Goal: Information Seeking & Learning: Check status

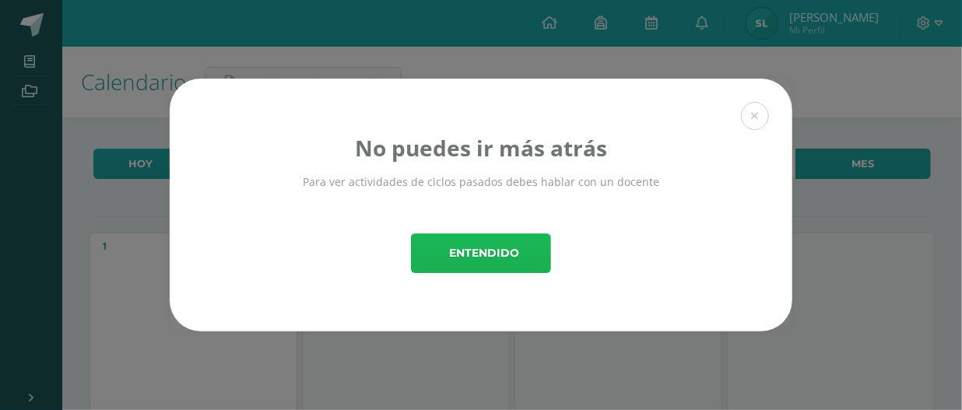
click at [501, 256] on span "Entendido" at bounding box center [484, 253] width 70 height 38
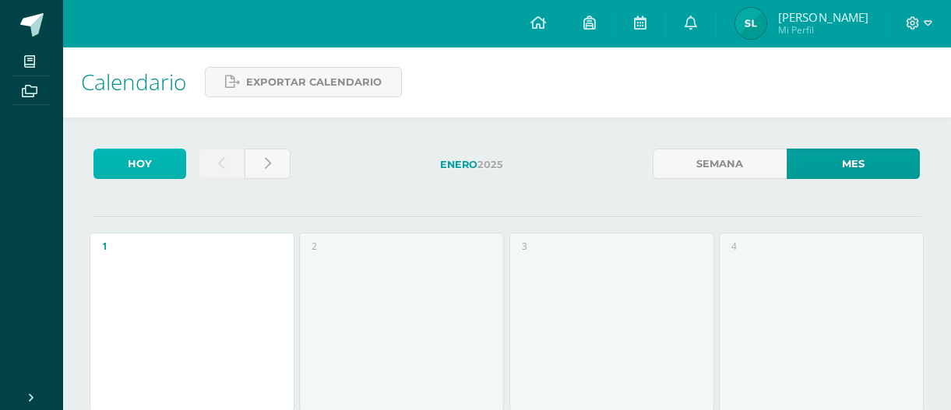
click at [109, 167] on link "Hoy" at bounding box center [139, 164] width 93 height 30
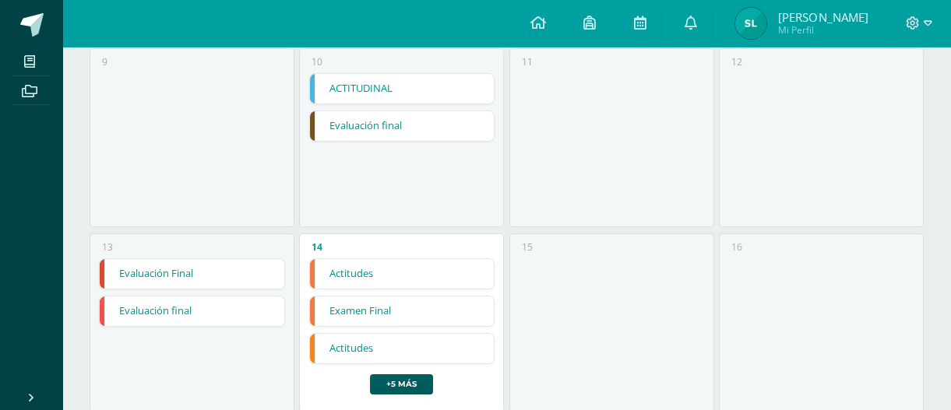
scroll to position [562, 0]
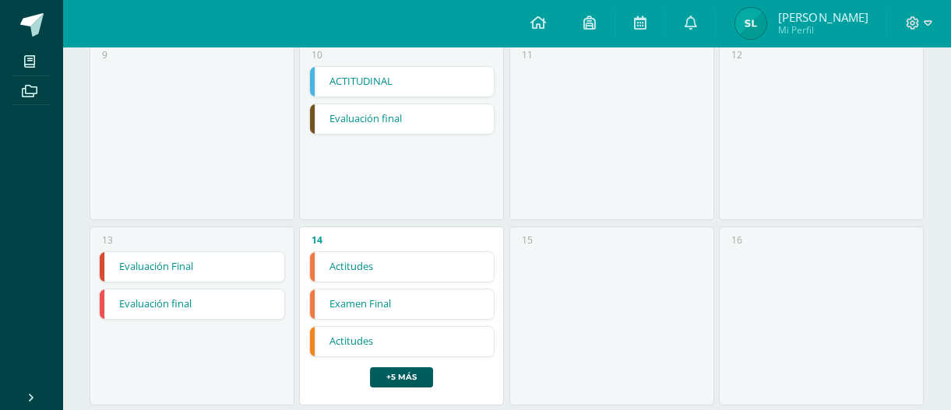
click at [432, 301] on link "Examen Final" at bounding box center [402, 305] width 185 height 30
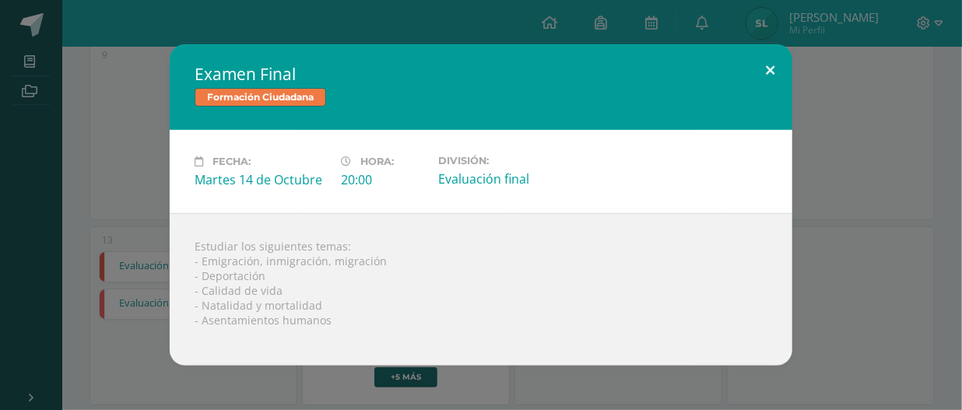
click at [772, 83] on button at bounding box center [770, 70] width 44 height 53
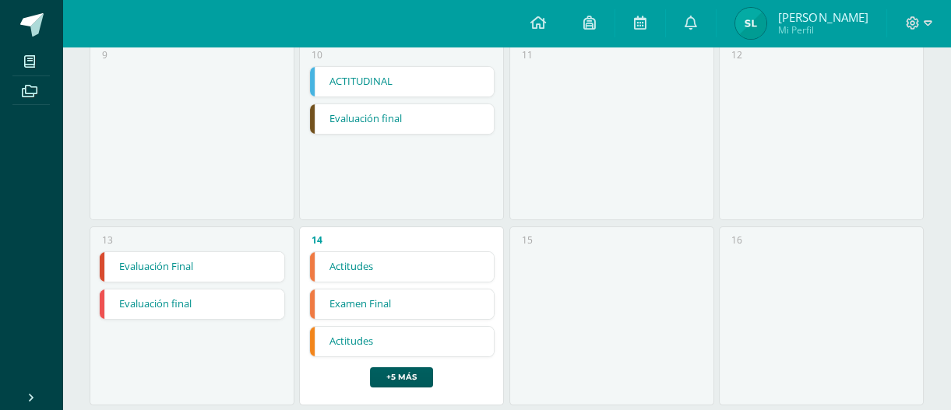
scroll to position [34, 0]
click at [237, 85] on div "9" at bounding box center [192, 130] width 205 height 179
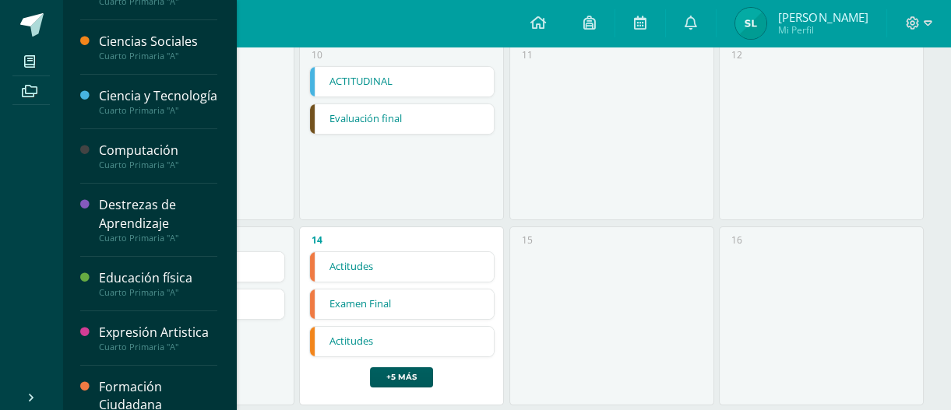
click at [76, 36] on div "Caligrafía Cuarto Primaria "A" Ciencias Sociales Cuarto Primaria "A" Ciencia y …" at bounding box center [149, 205] width 174 height 410
click at [88, 45] on div at bounding box center [89, 47] width 19 height 29
click at [93, 42] on div at bounding box center [89, 47] width 19 height 29
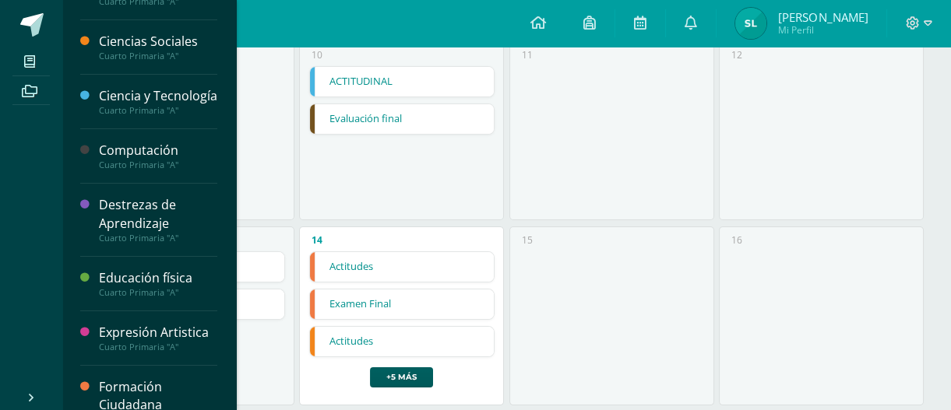
drag, startPoint x: 127, startPoint y: 44, endPoint x: 102, endPoint y: 32, distance: 27.9
click at [102, 33] on div "Ciencias Sociales" at bounding box center [158, 42] width 118 height 18
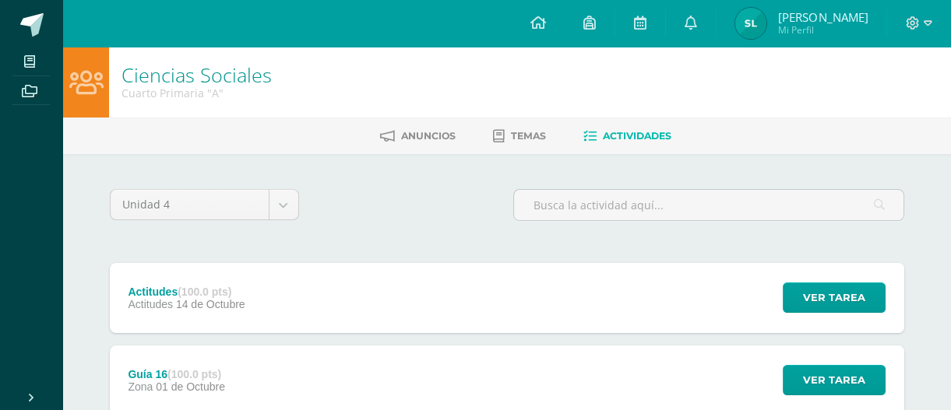
click at [125, 39] on div "Configuración Cerrar sesión Santiago Estuardo Mi Perfil Avisos 2240 avisos sin …" at bounding box center [506, 23] width 888 height 47
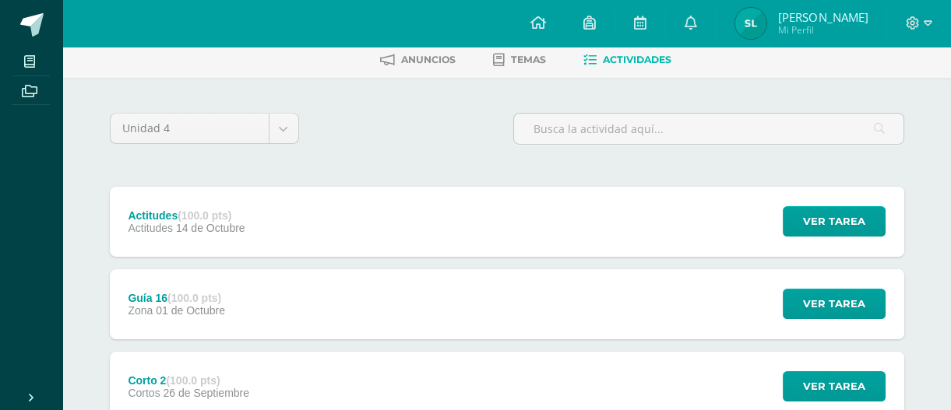
scroll to position [61, 0]
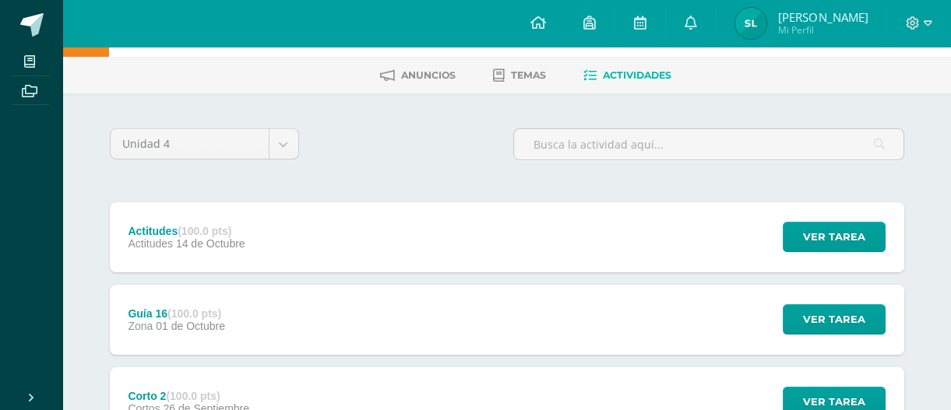
click at [532, 171] on div at bounding box center [708, 150] width 403 height 44
click at [543, 74] on span "Temas" at bounding box center [528, 75] width 35 height 12
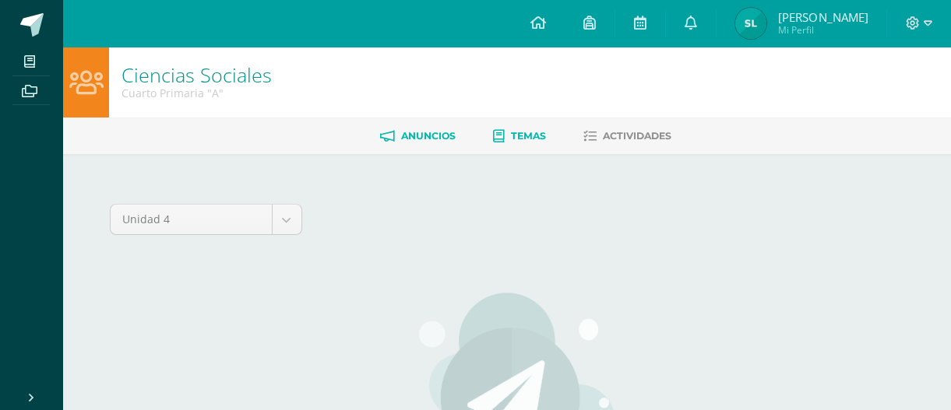
click at [420, 147] on link "Anuncios" at bounding box center [418, 136] width 76 height 25
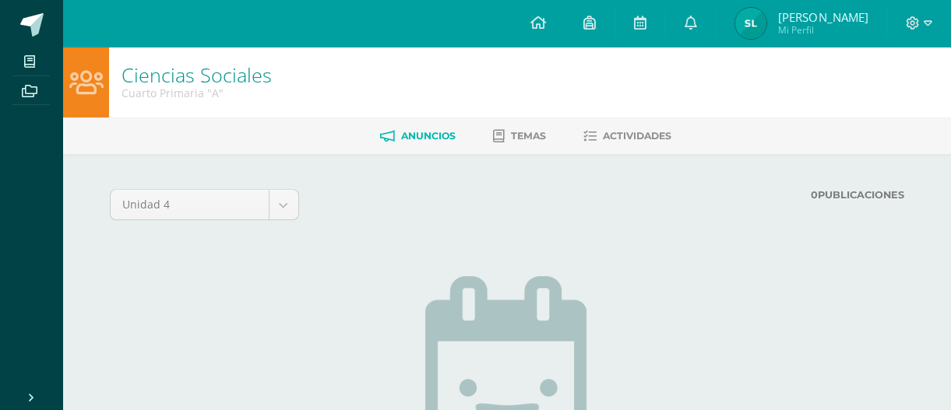
click at [746, 10] on img at bounding box center [750, 23] width 31 height 31
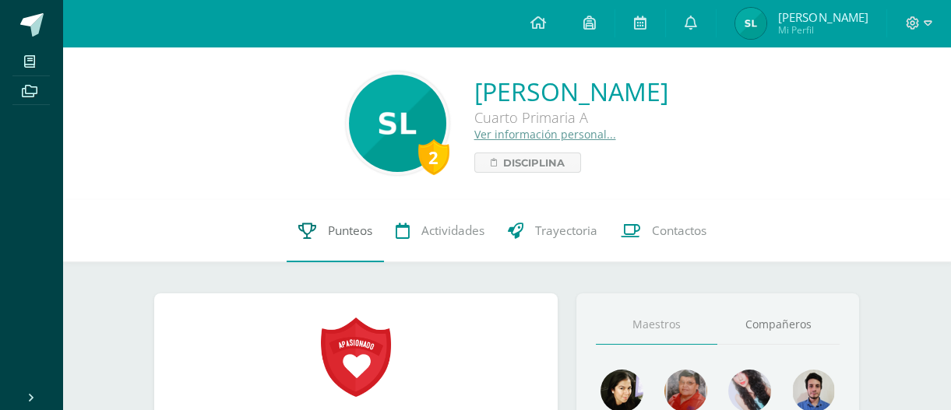
click at [338, 235] on span "Punteos" at bounding box center [350, 231] width 44 height 16
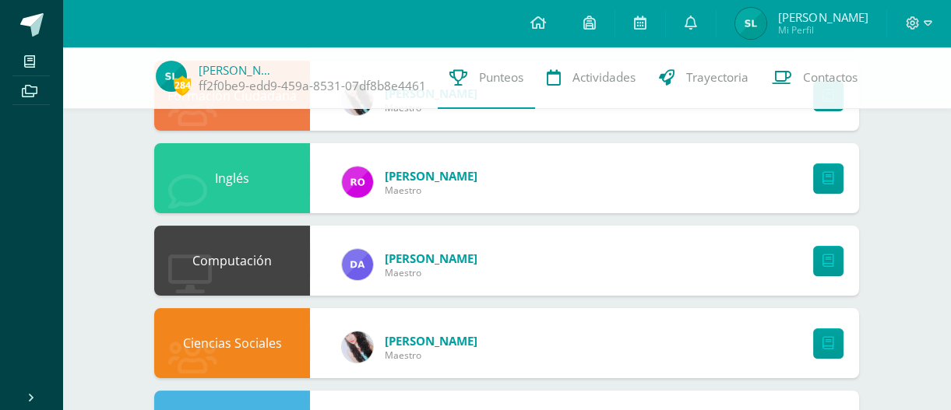
scroll to position [522, 0]
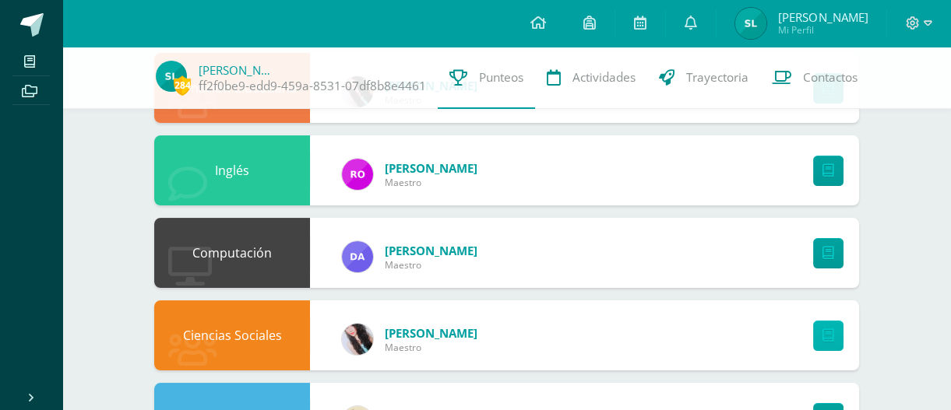
click at [825, 342] on link at bounding box center [828, 336] width 30 height 30
